Goal: Check status: Check status

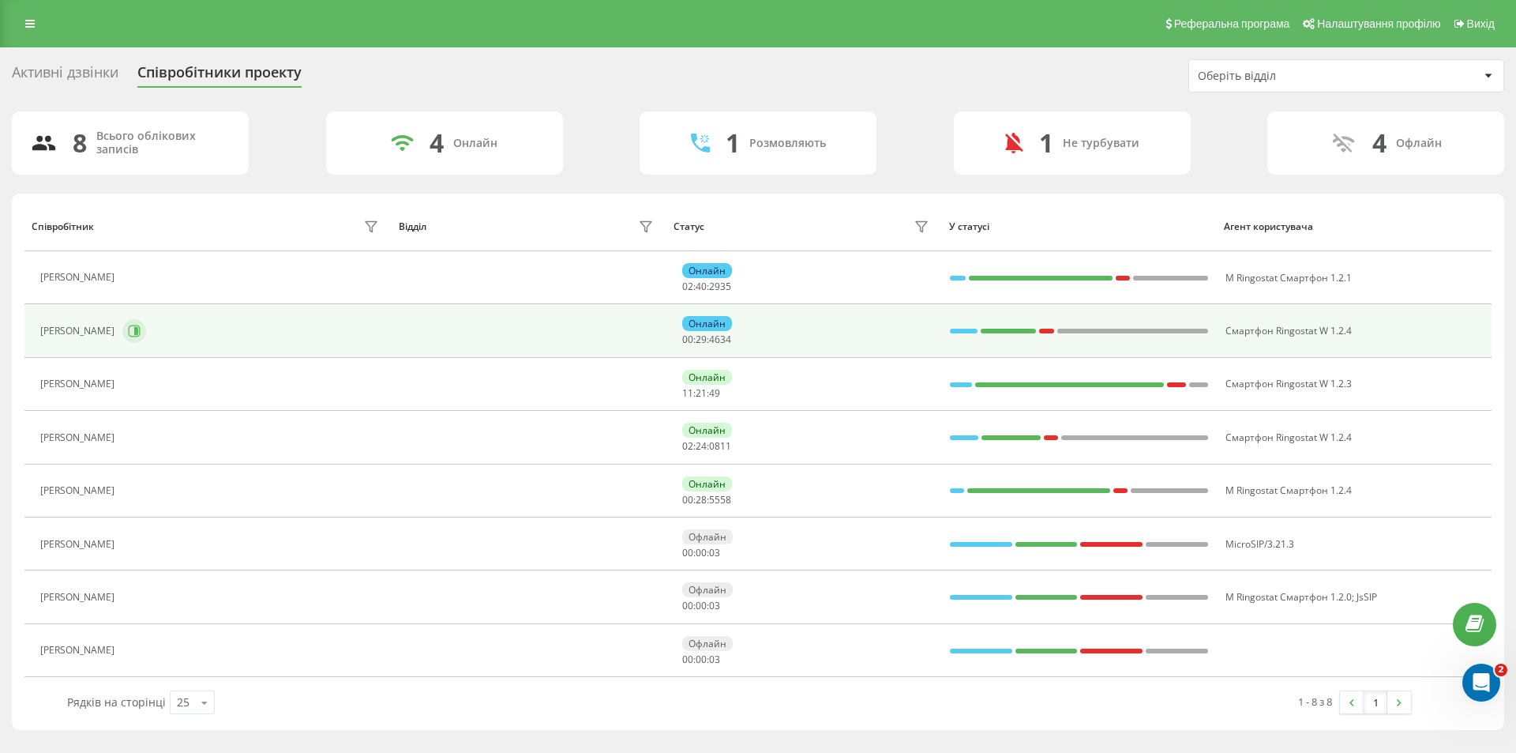
scroll to position [920, 0]
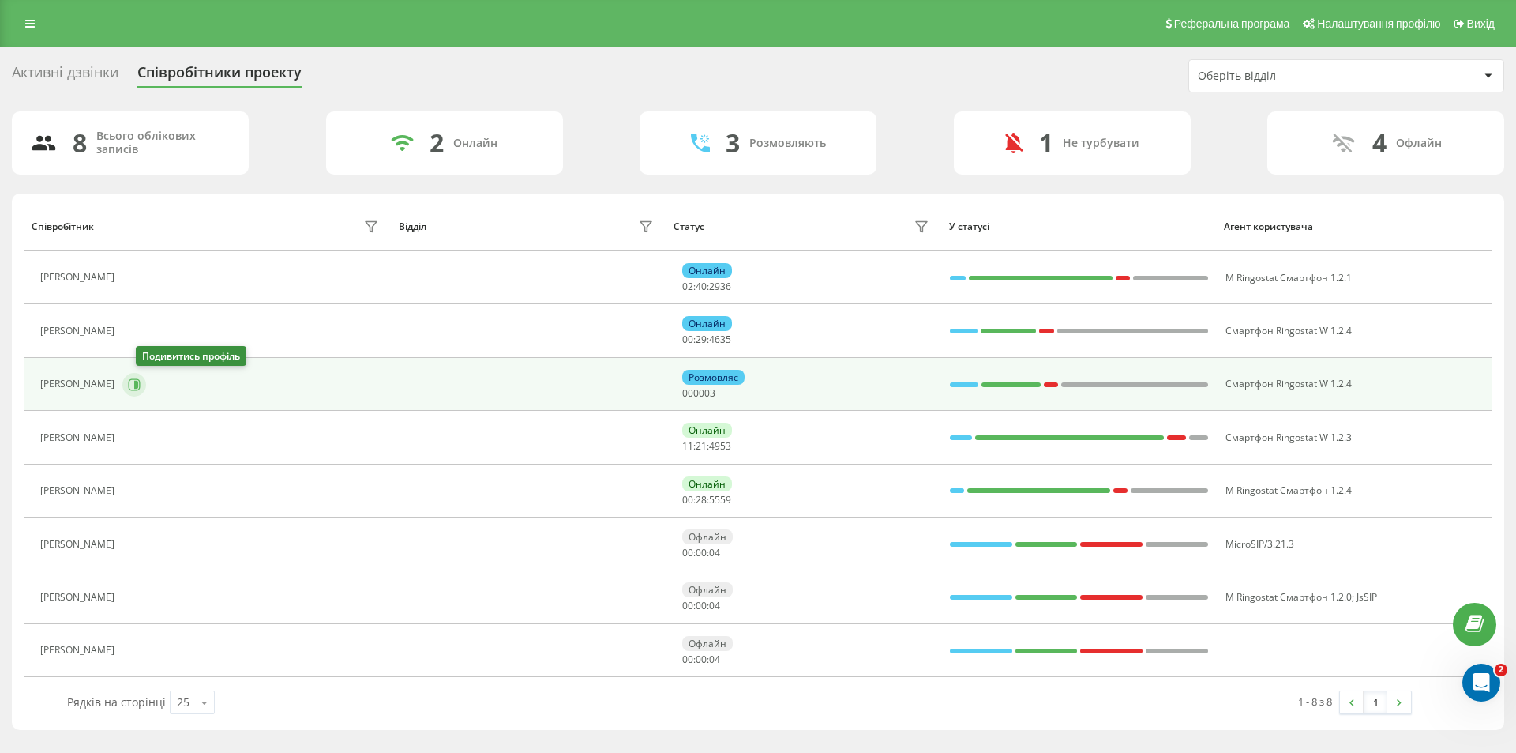
click at [138, 385] on icon at bounding box center [136, 384] width 4 height 8
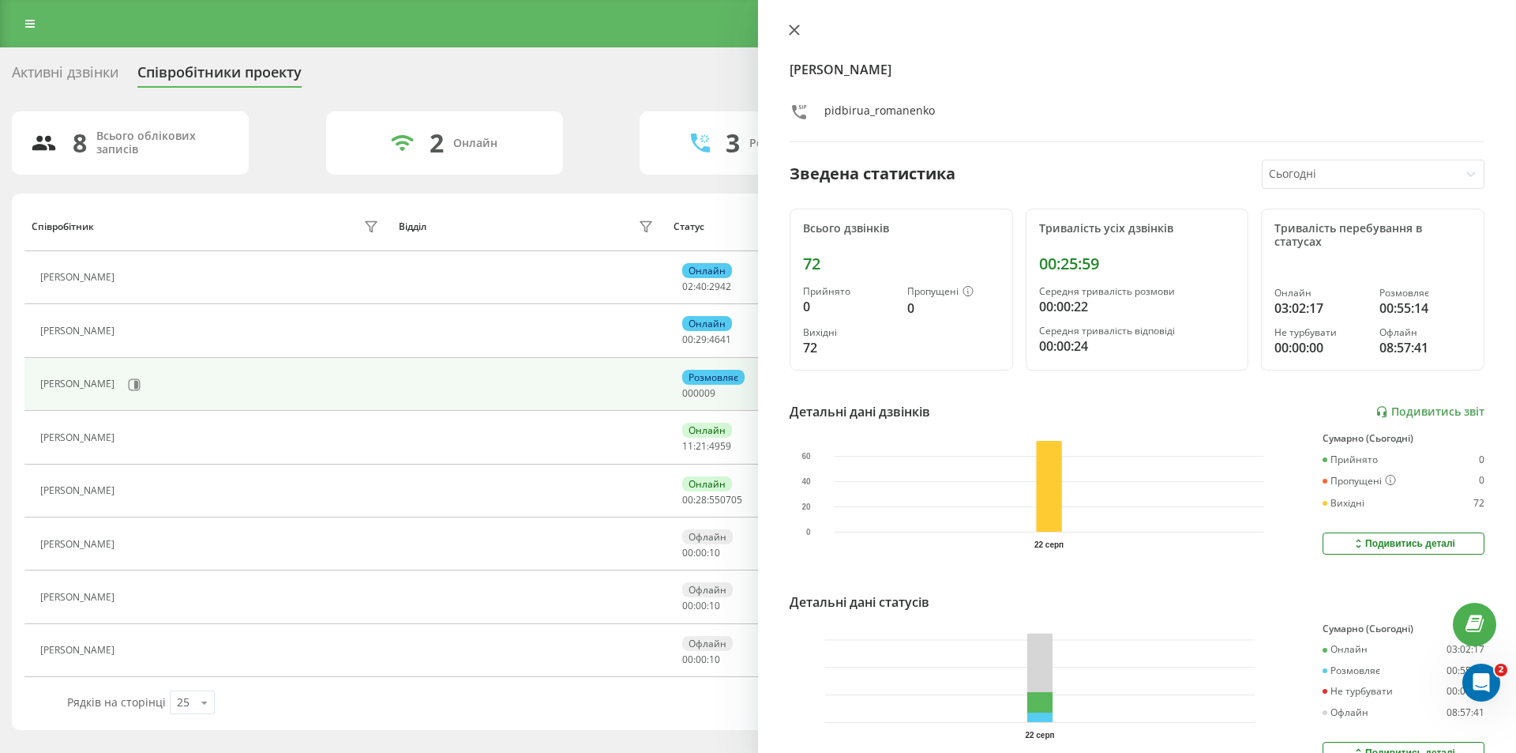
click at [795, 28] on icon at bounding box center [794, 29] width 11 height 11
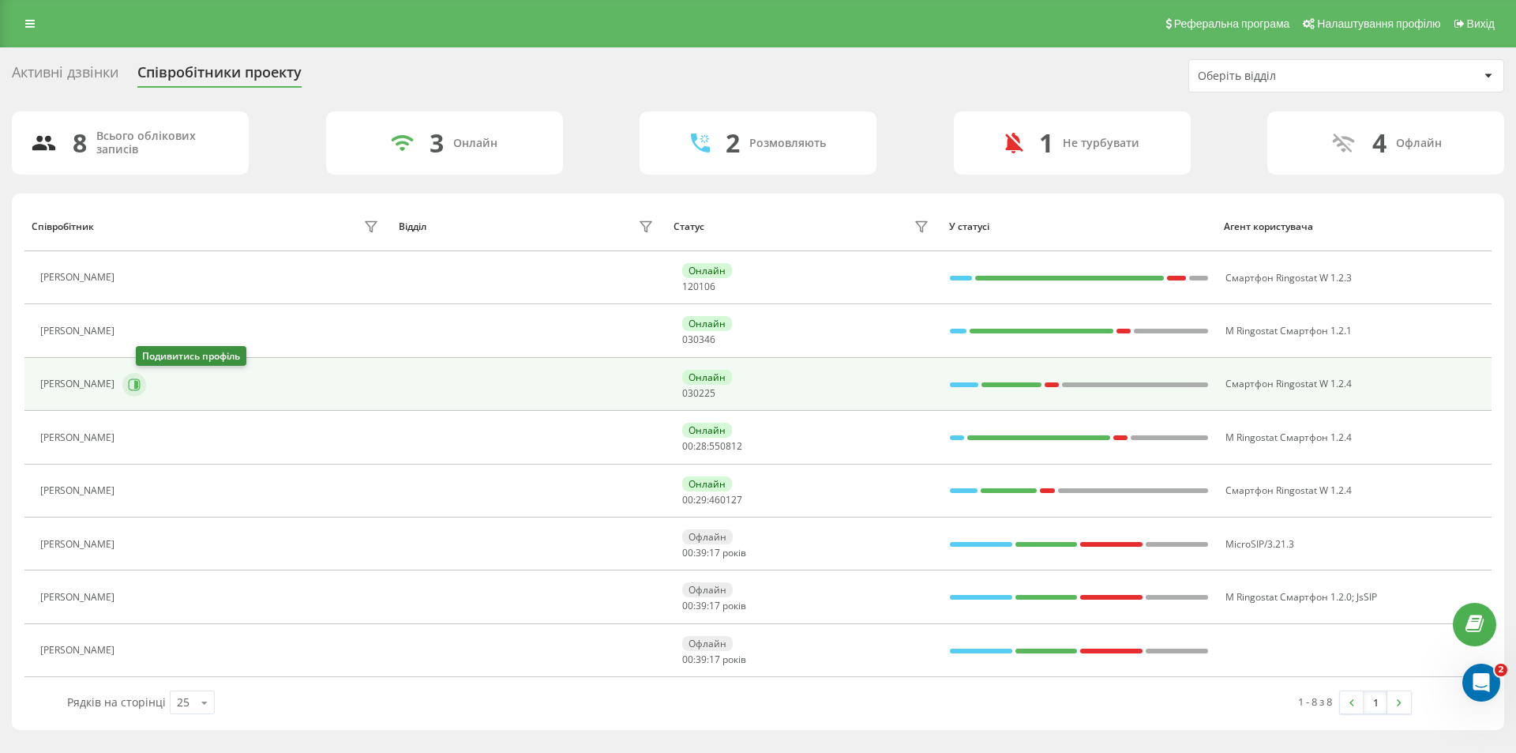
click at [141, 387] on icon at bounding box center [134, 384] width 13 height 13
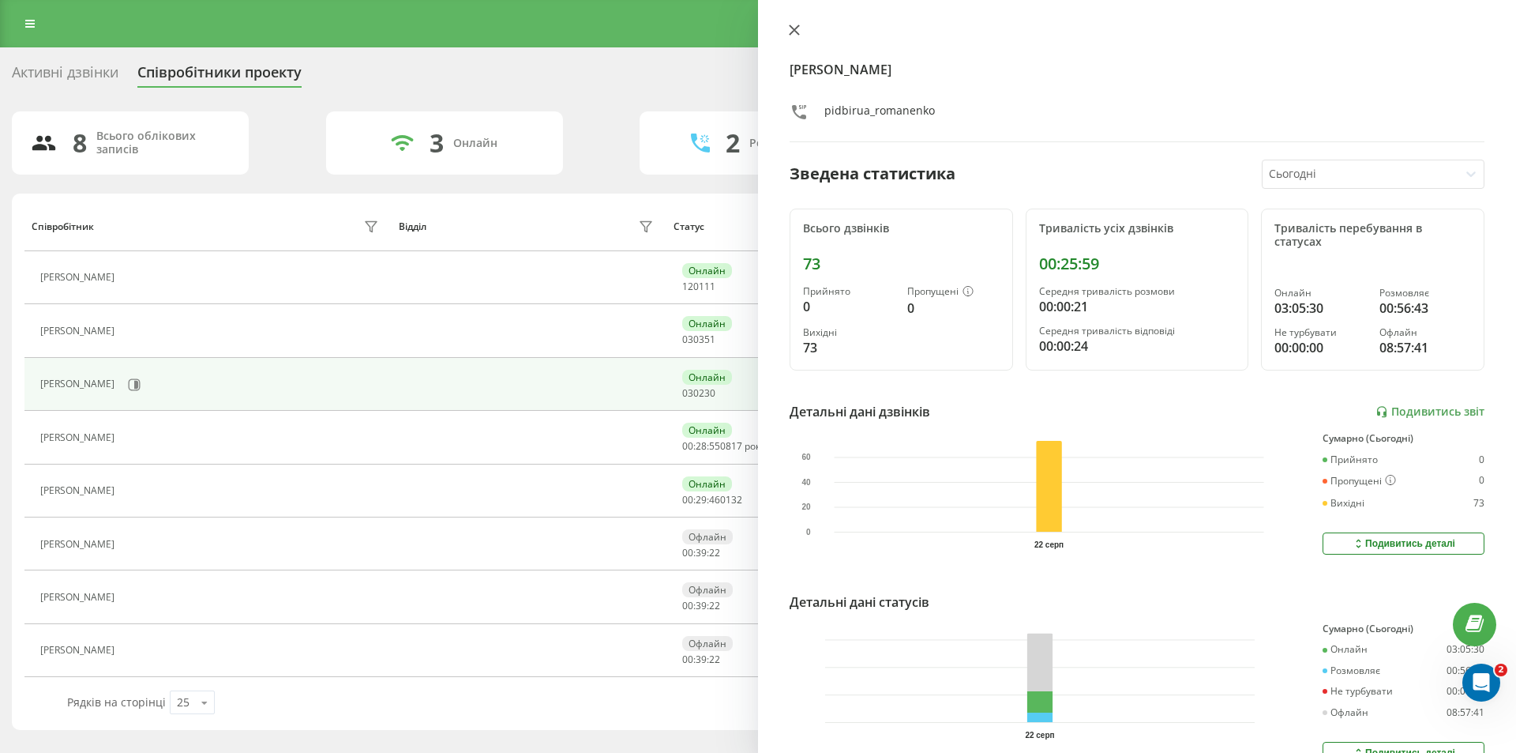
click at [796, 24] on icon at bounding box center [794, 29] width 11 height 11
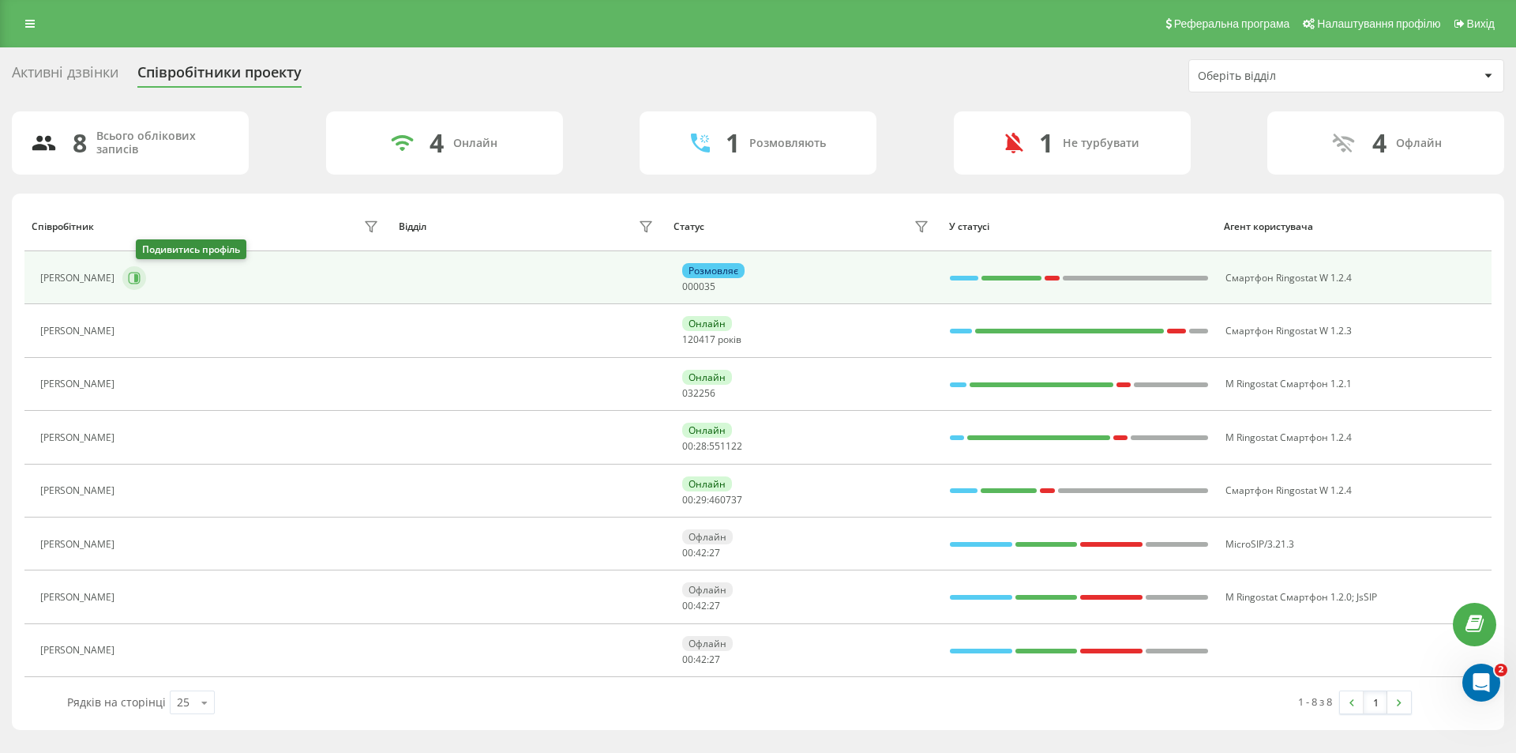
click at [138, 277] on icon at bounding box center [136, 278] width 4 height 8
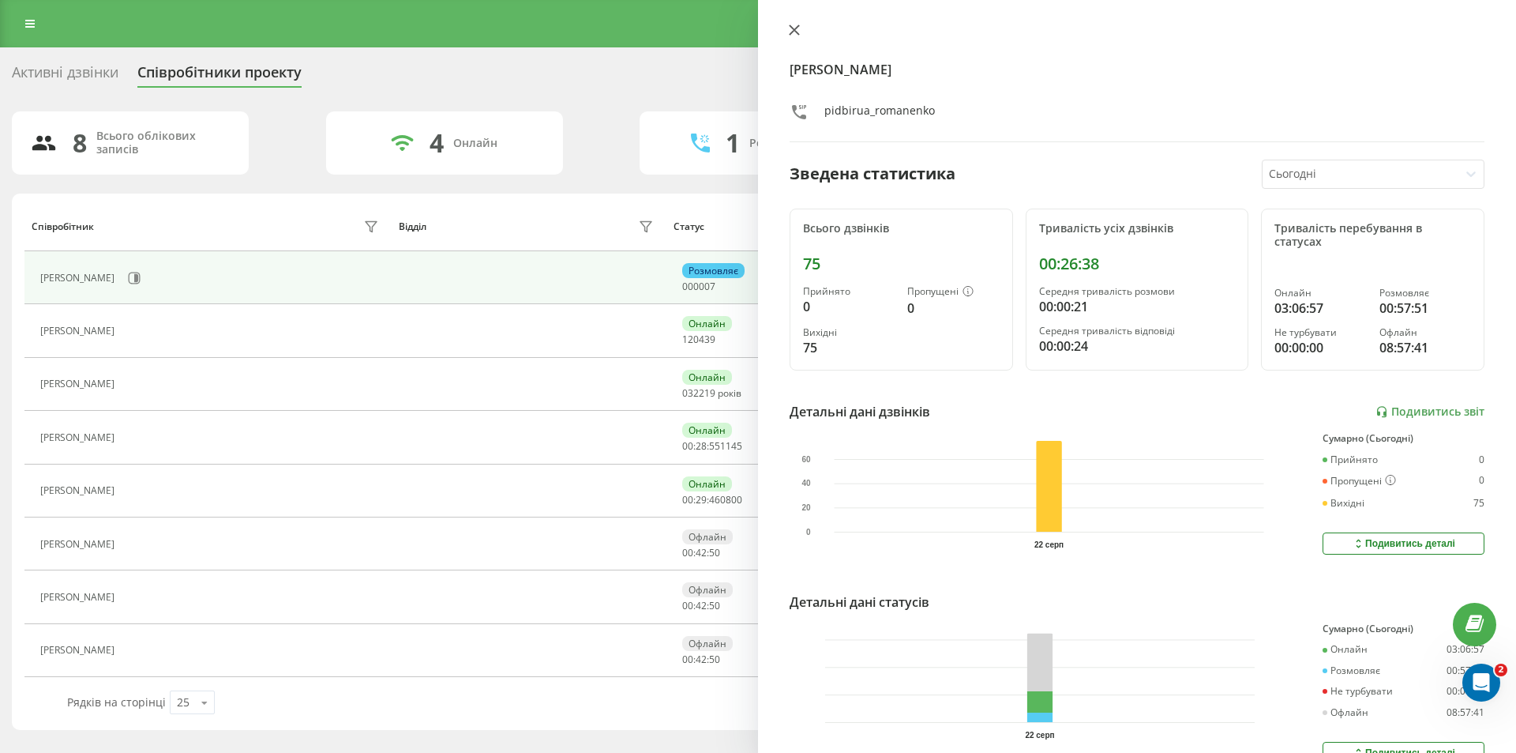
click at [795, 29] on icon at bounding box center [794, 29] width 9 height 9
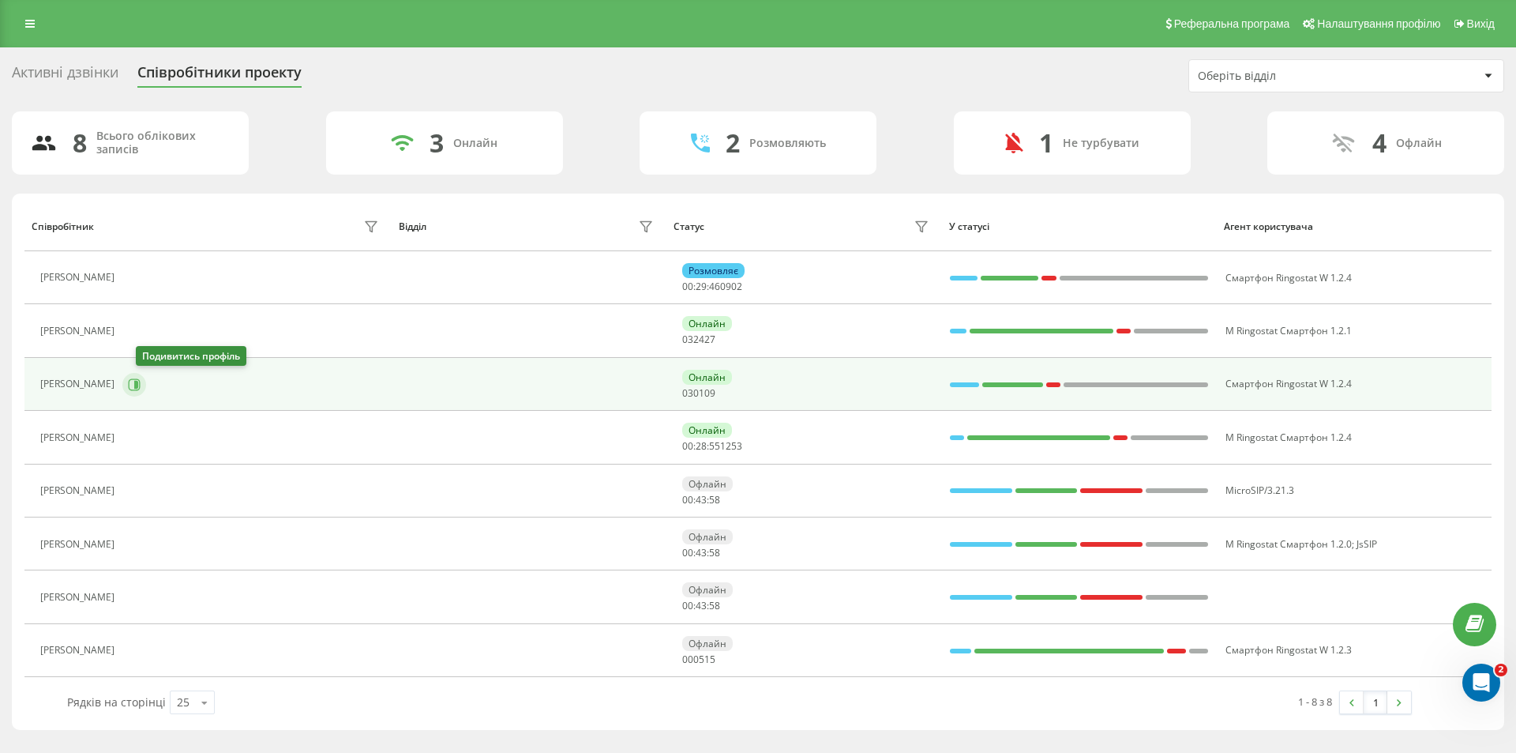
click at [138, 386] on icon at bounding box center [136, 384] width 4 height 8
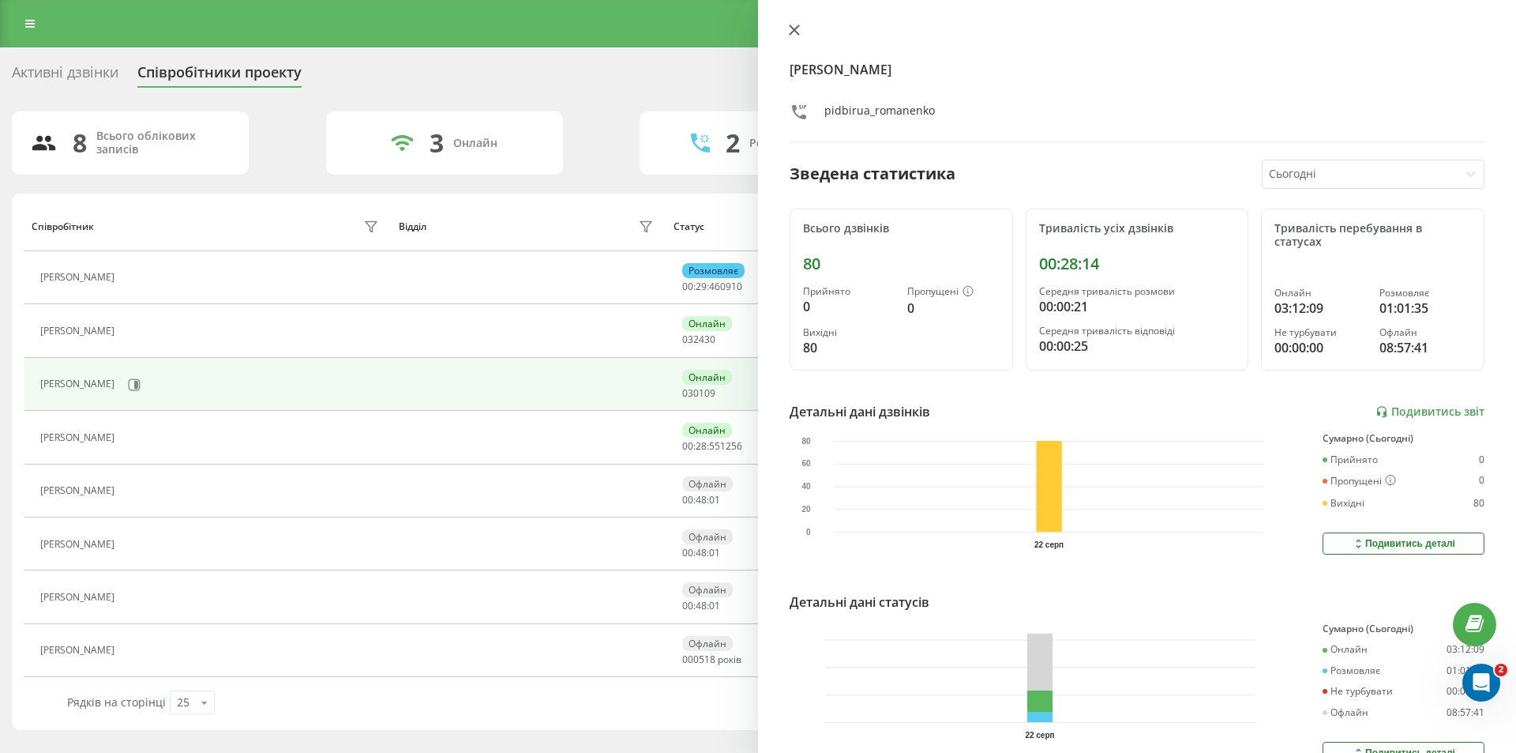
click at [794, 32] on icon at bounding box center [794, 29] width 9 height 9
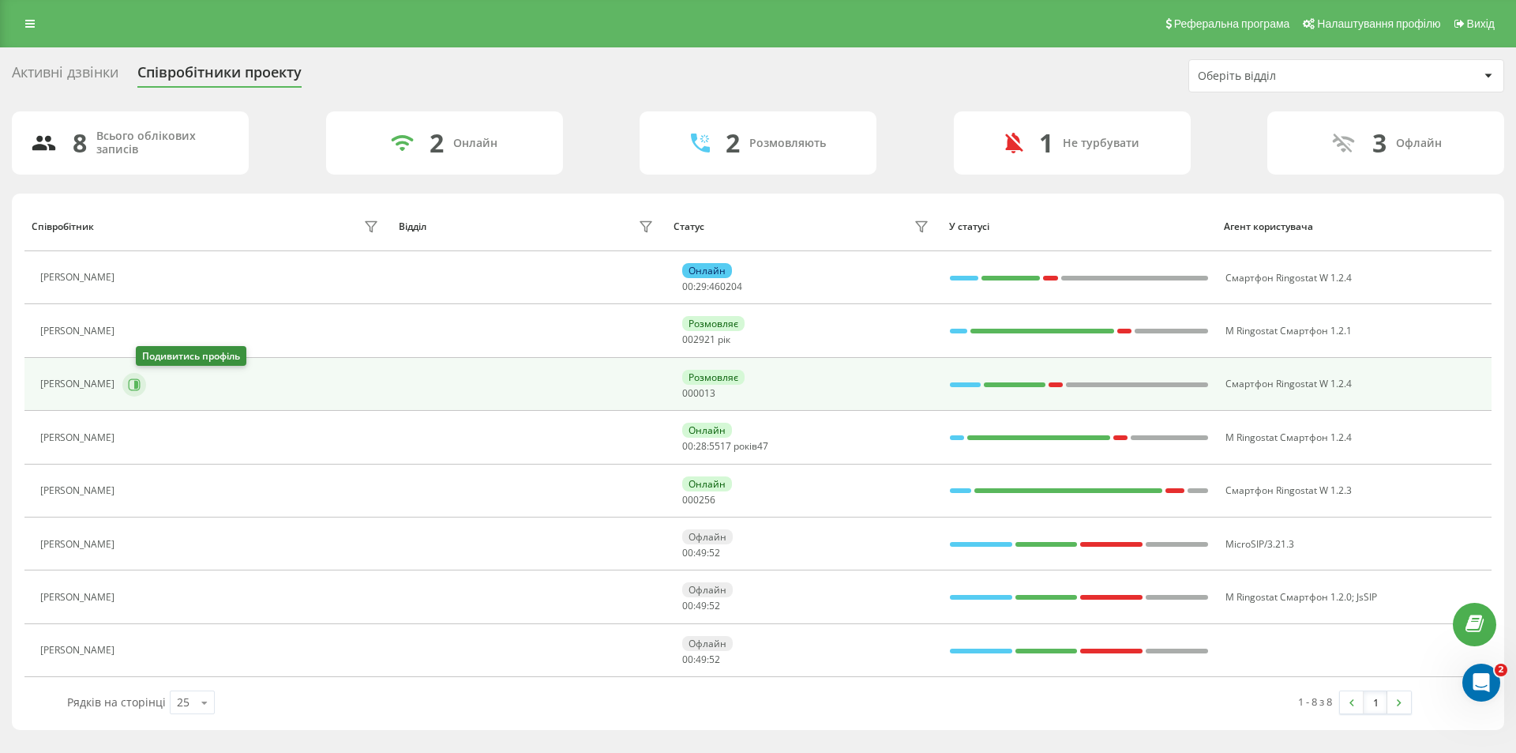
click at [141, 389] on icon at bounding box center [135, 384] width 12 height 12
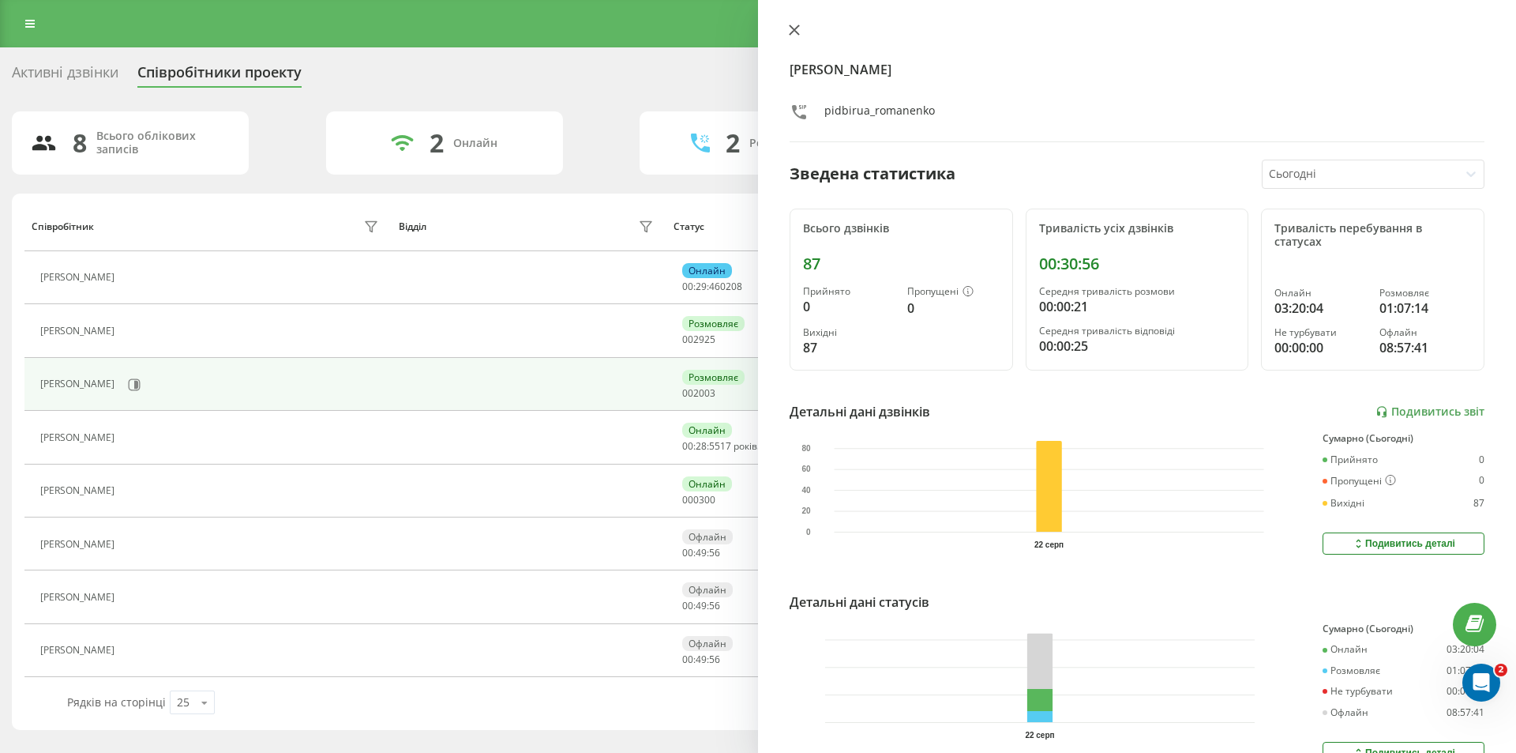
click at [790, 26] on icon at bounding box center [794, 29] width 9 height 9
